Goal: Task Accomplishment & Management: Use online tool/utility

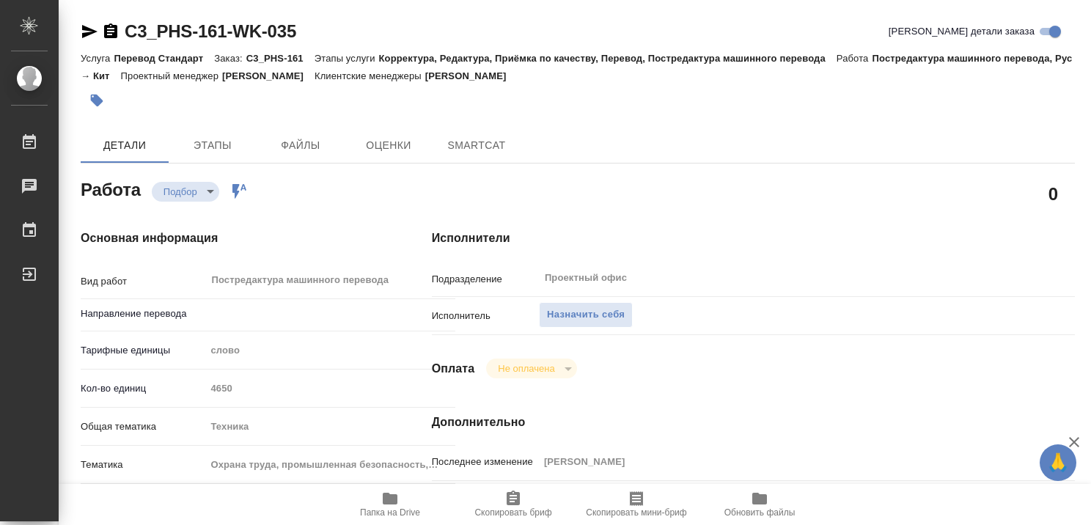
type textarea "x"
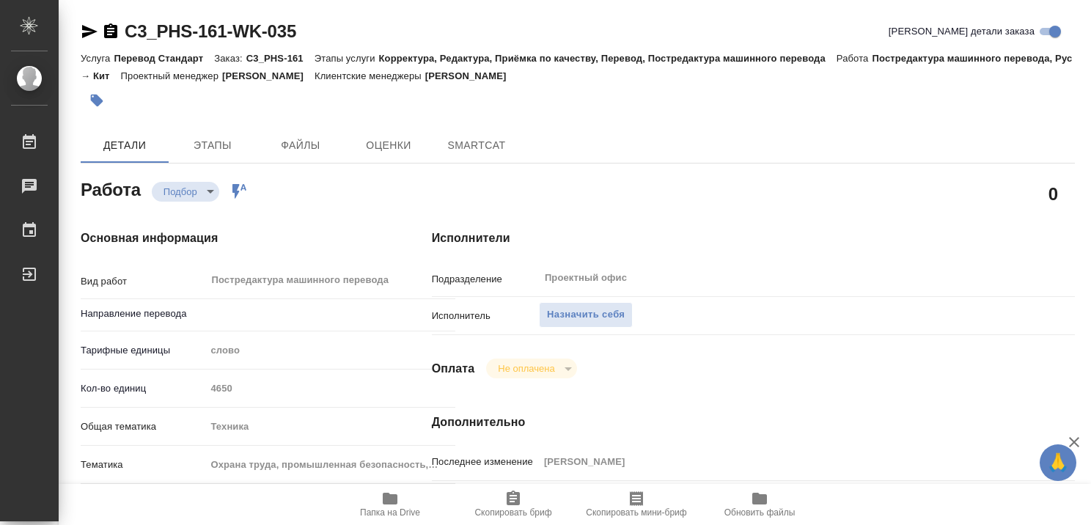
type textarea "x"
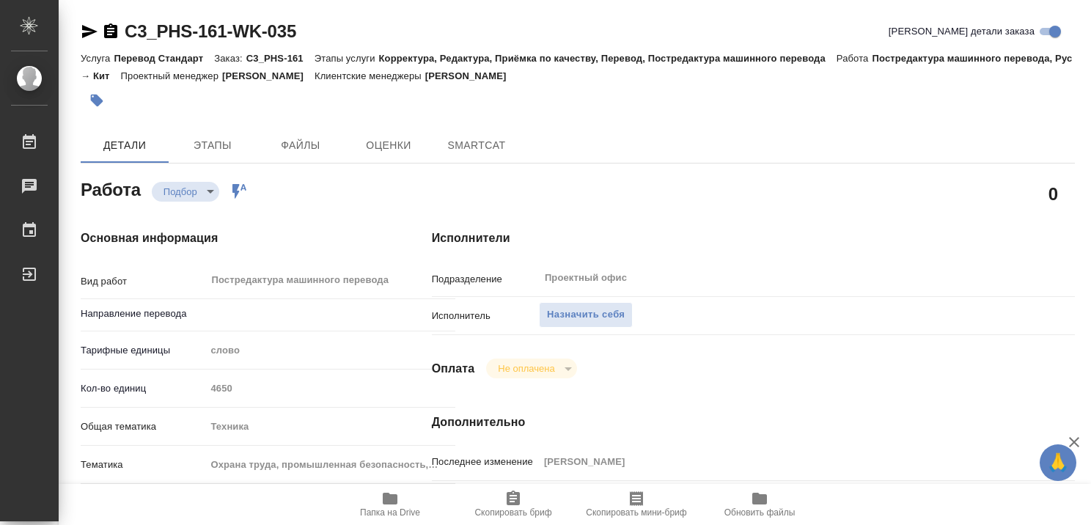
type textarea "x"
type input "рус-кит"
type textarea "x"
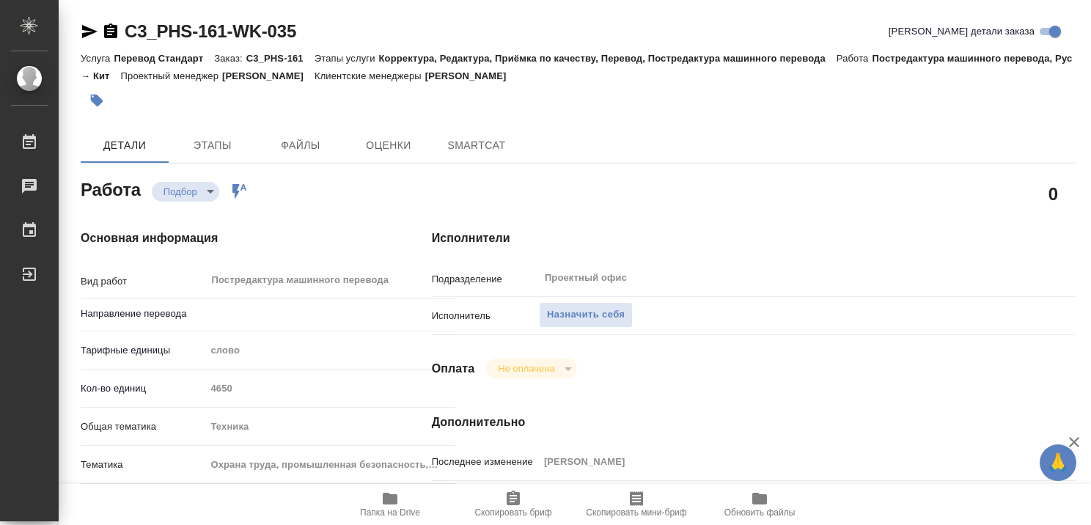
type textarea "x"
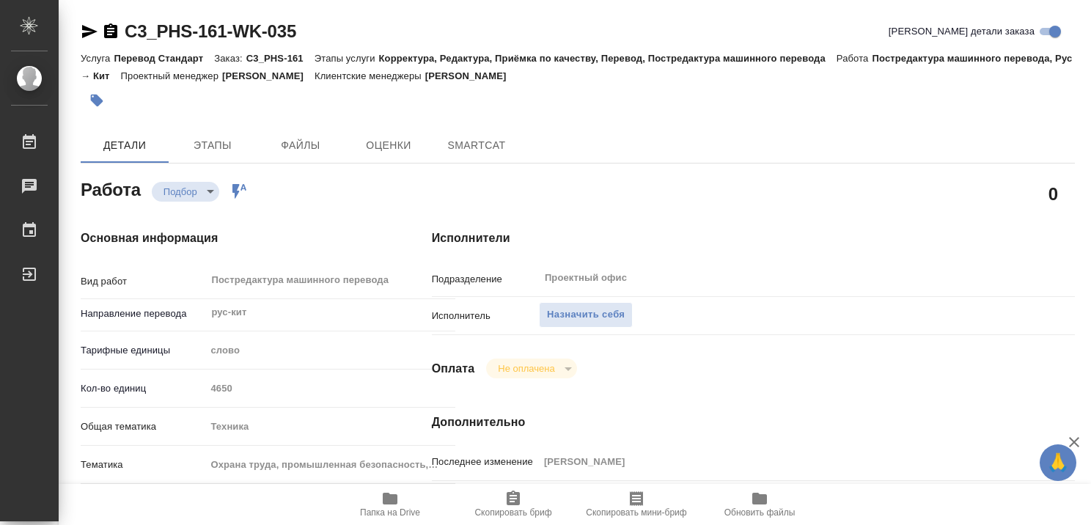
type textarea "x"
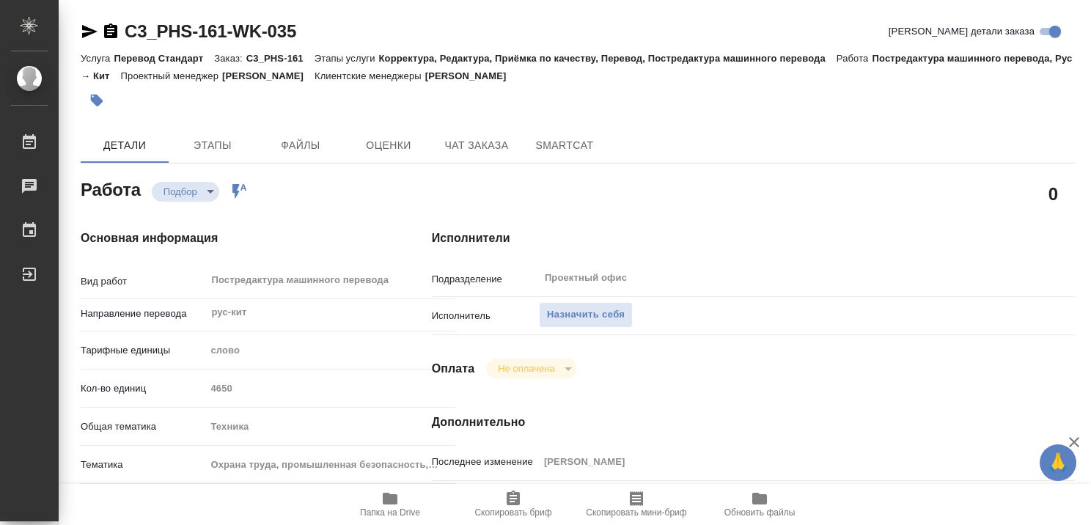
type textarea "x"
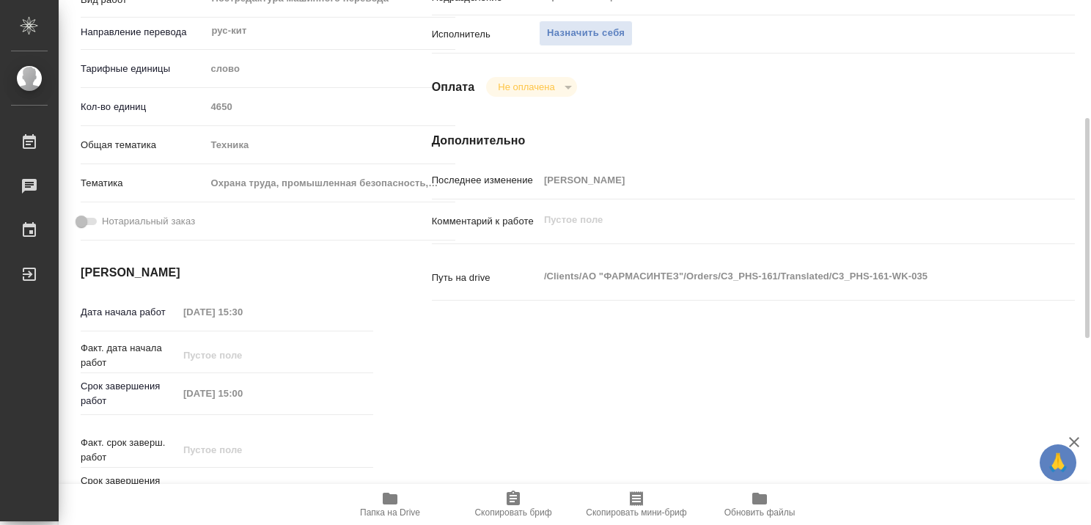
type textarea "x"
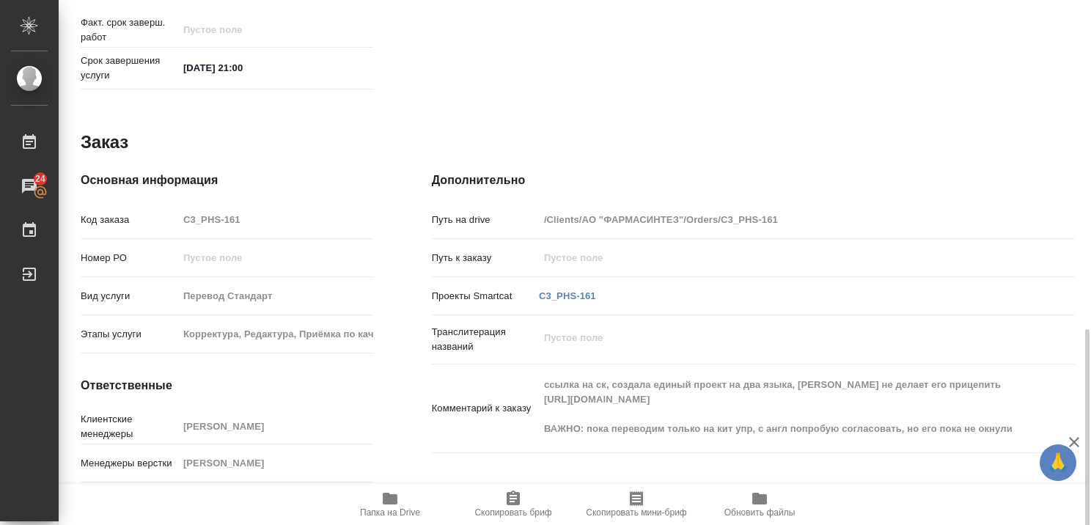
scroll to position [726, 0]
